Goal: Task Accomplishment & Management: Use online tool/utility

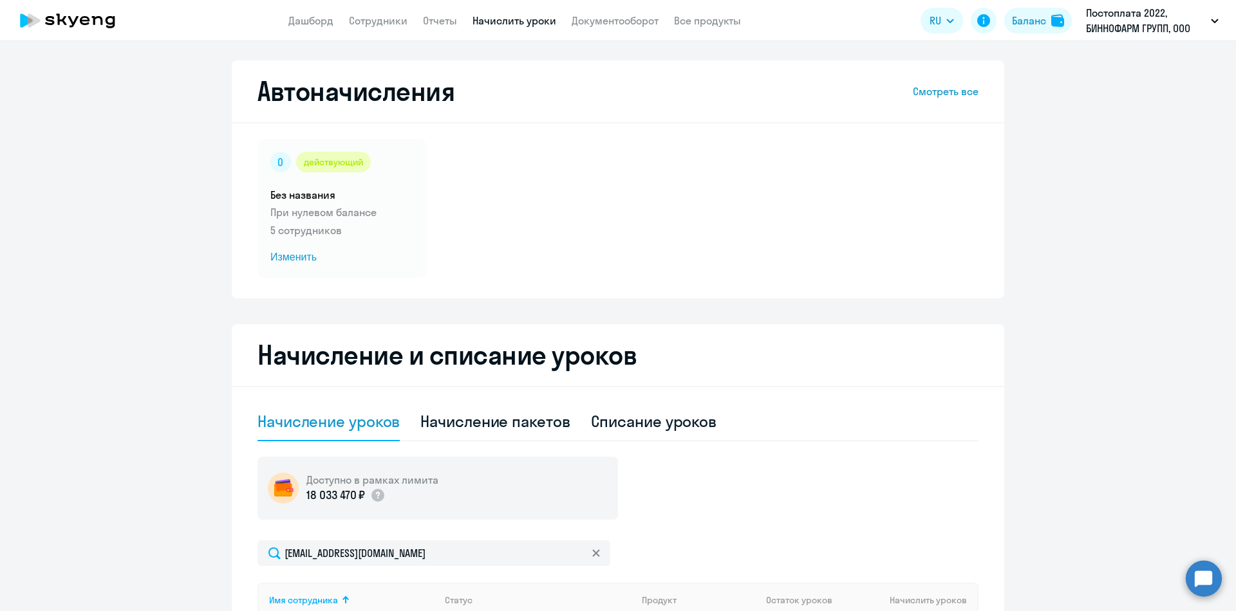
select select "10"
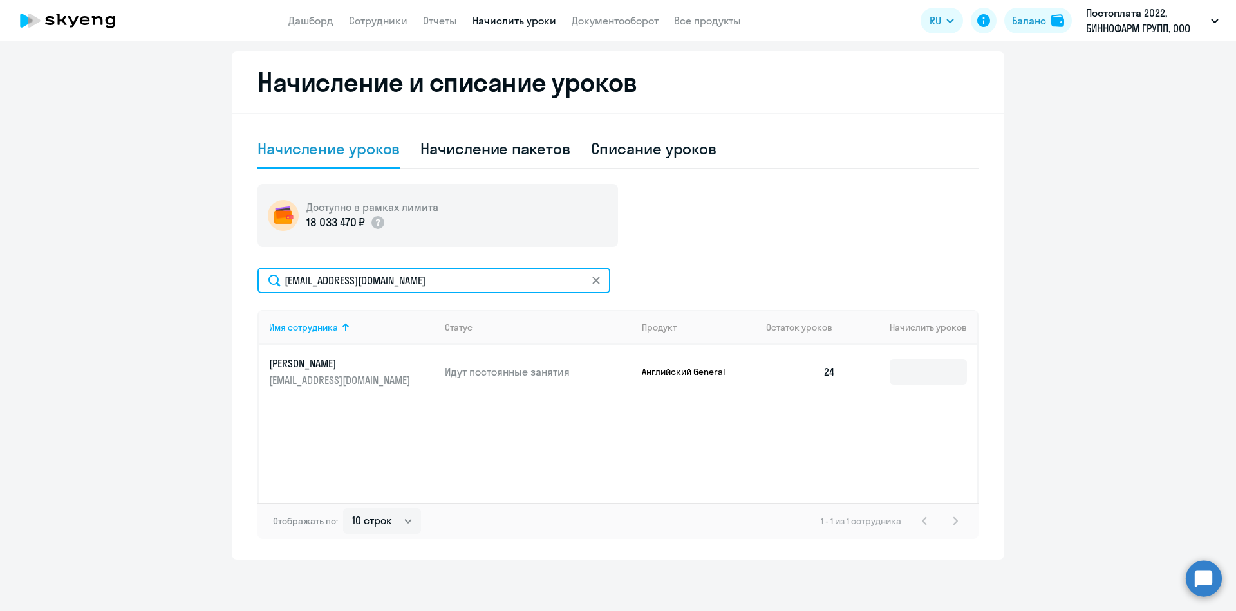
click at [440, 282] on input "[EMAIL_ADDRESS][DOMAIN_NAME]" at bounding box center [433, 281] width 353 height 26
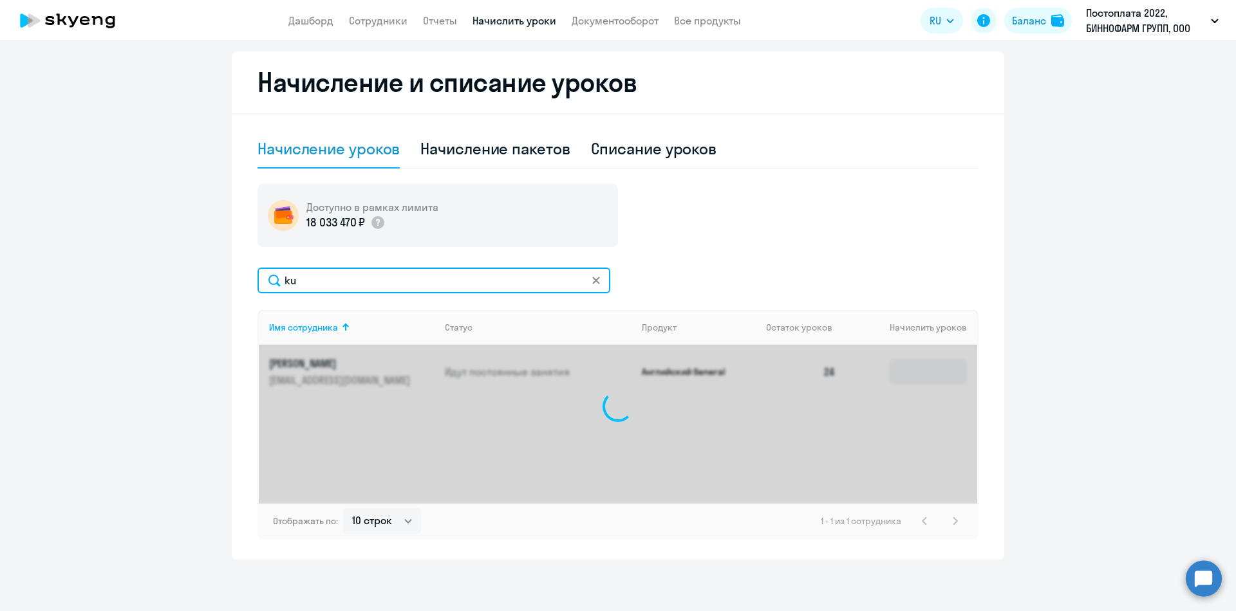
type input "k"
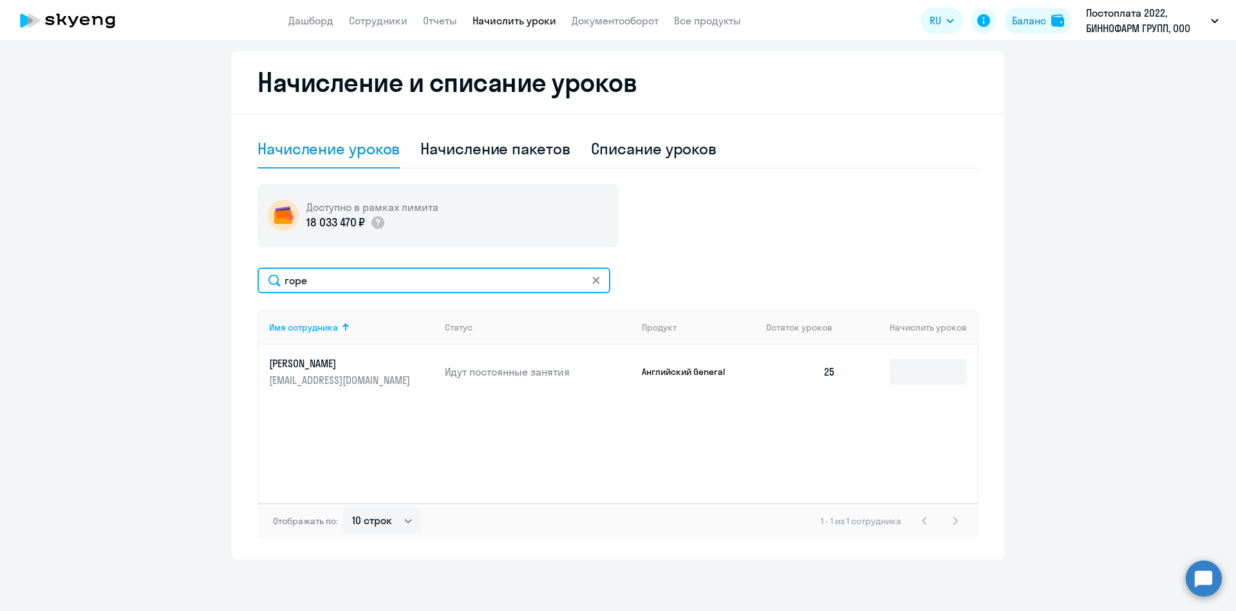
drag, startPoint x: 340, startPoint y: 283, endPoint x: 182, endPoint y: 291, distance: 157.9
click at [182, 291] on ng-component "Автоначисления Смотреть все действующий Без названия При нулевом балансе 5 сотр…" at bounding box center [618, 174] width 1236 height 772
type input "h"
type input "ролдуг"
click at [913, 356] on td at bounding box center [911, 372] width 131 height 54
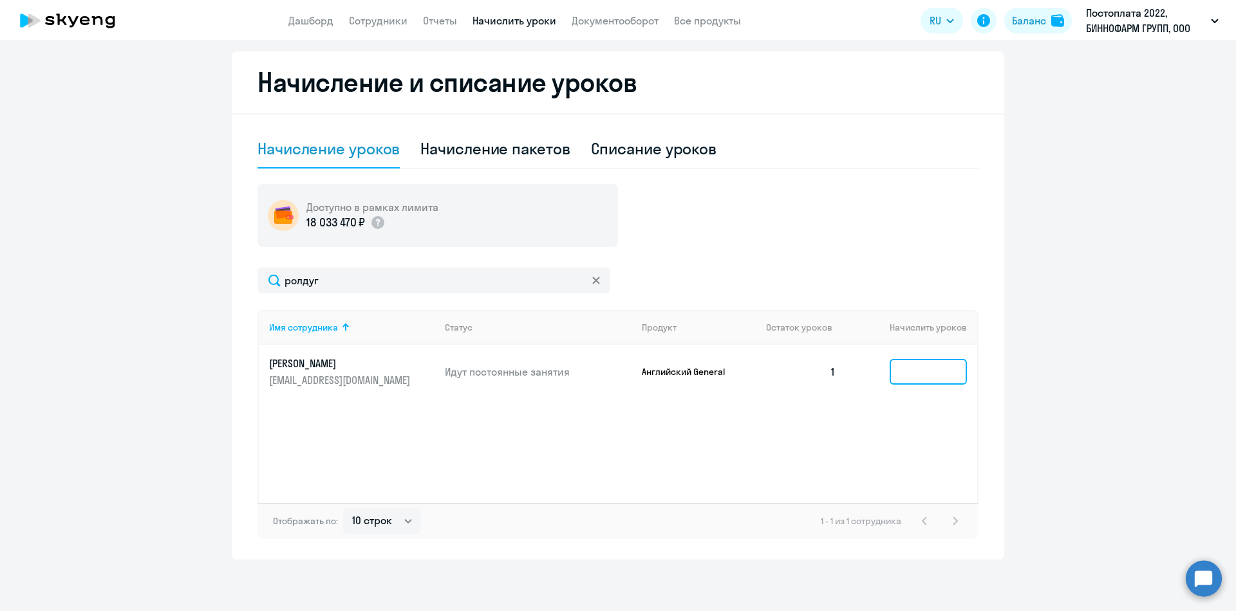
click at [914, 361] on input at bounding box center [927, 372] width 77 height 26
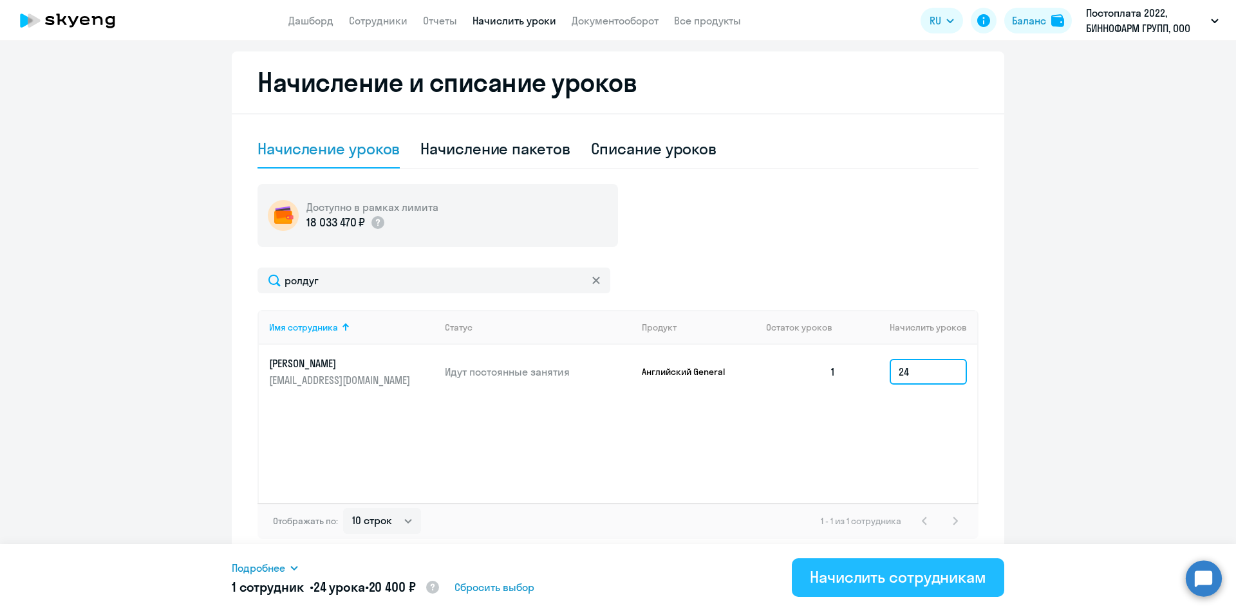
type input "24"
click at [869, 586] on div "Начислить сотрудникам" at bounding box center [898, 577] width 176 height 21
